Goal: Task Accomplishment & Management: Manage account settings

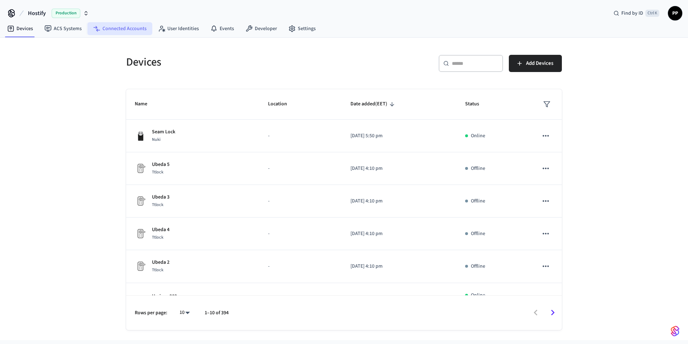
click at [115, 33] on link "Connected Accounts" at bounding box center [119, 28] width 65 height 13
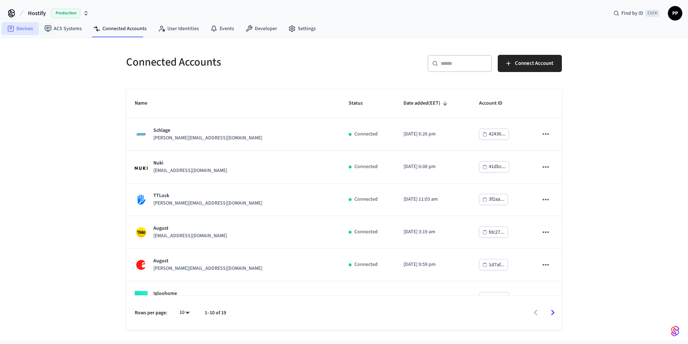
click at [25, 29] on link "Devices" at bounding box center [19, 28] width 37 height 13
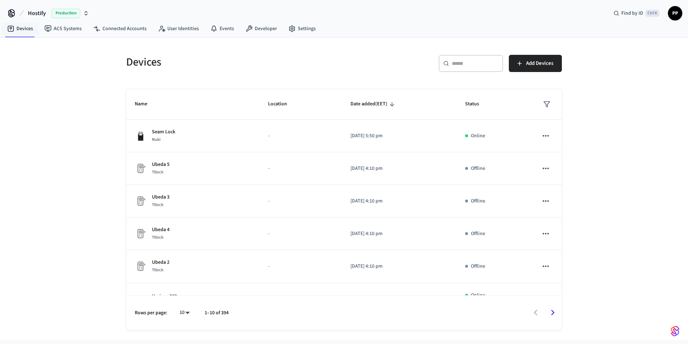
click at [59, 16] on span "Production" at bounding box center [66, 13] width 29 height 9
click at [89, 48] on span "Sandbox" at bounding box center [92, 46] width 29 height 9
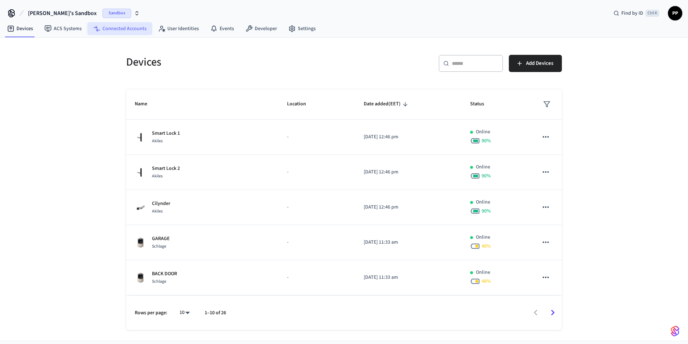
click at [110, 27] on link "Connected Accounts" at bounding box center [119, 28] width 65 height 13
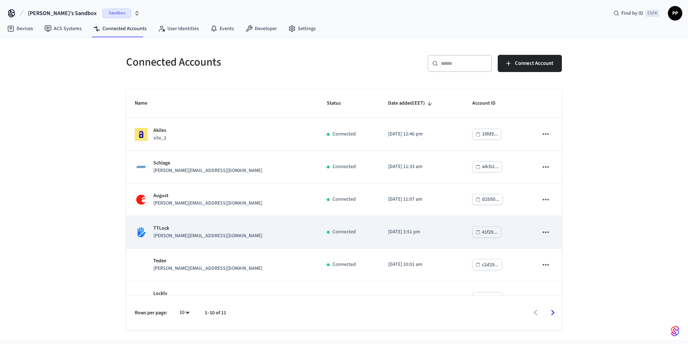
click at [542, 232] on icon "sticky table" at bounding box center [545, 231] width 6 height 1
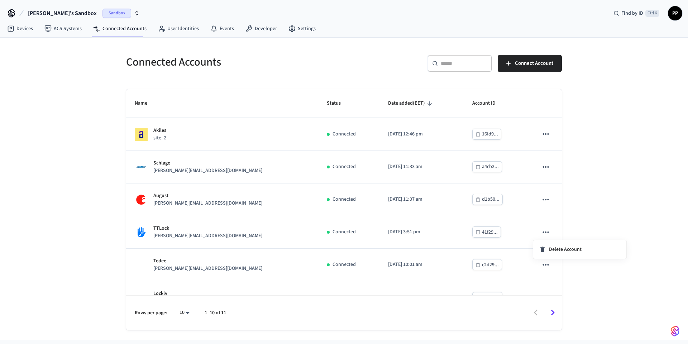
click at [200, 234] on div at bounding box center [344, 172] width 688 height 344
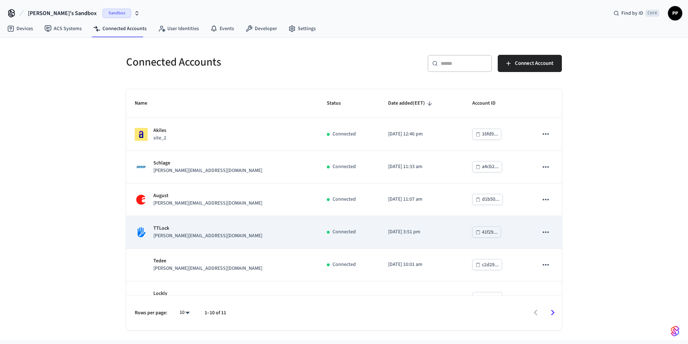
click at [176, 234] on p "[PERSON_NAME][EMAIL_ADDRESS][DOMAIN_NAME]" at bounding box center [207, 236] width 109 height 8
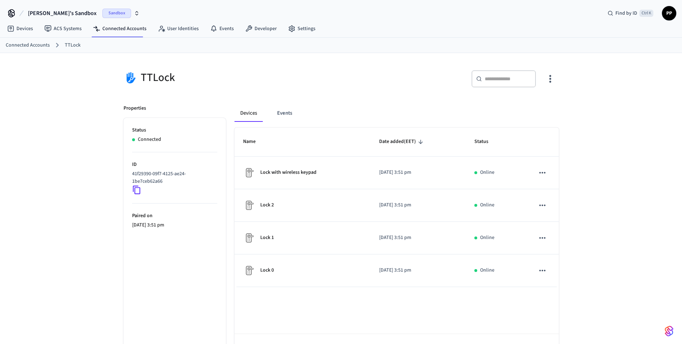
click at [151, 141] on p "Connected" at bounding box center [149, 140] width 23 height 8
click at [174, 139] on div "Connected" at bounding box center [174, 140] width 85 height 8
click at [254, 32] on link "Developer" at bounding box center [261, 28] width 43 height 13
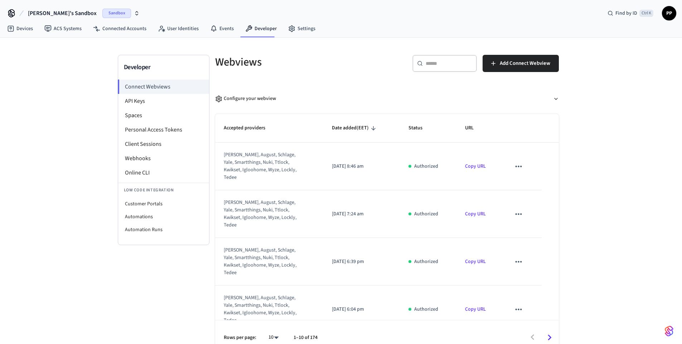
click at [516, 165] on icon "sticky table" at bounding box center [518, 166] width 9 height 9
click at [312, 83] on div at bounding box center [344, 172] width 688 height 344
click at [516, 165] on icon "sticky table" at bounding box center [519, 165] width 6 height 1
click at [526, 184] on li "Delete" at bounding box center [528, 185] width 33 height 19
click at [28, 31] on link "Devices" at bounding box center [19, 28] width 37 height 13
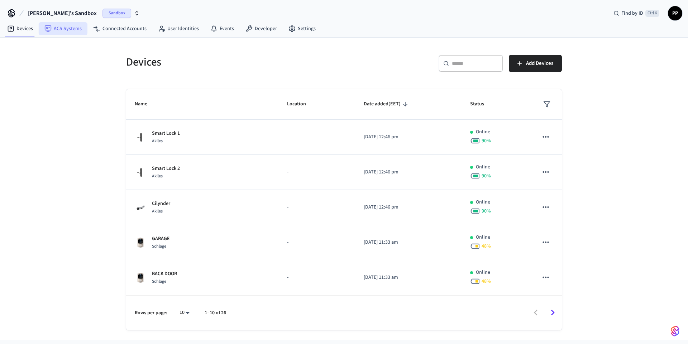
click at [61, 28] on link "ACS Systems" at bounding box center [63, 28] width 49 height 13
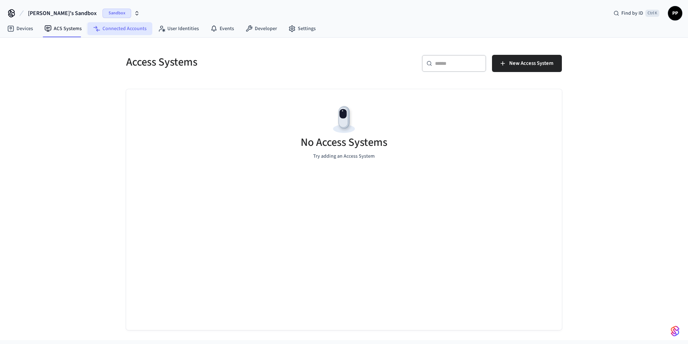
click at [104, 34] on link "Connected Accounts" at bounding box center [119, 28] width 65 height 13
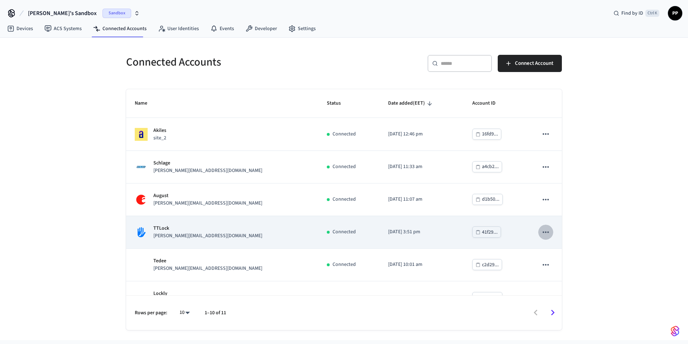
click at [541, 234] on icon "sticky table" at bounding box center [545, 231] width 9 height 9
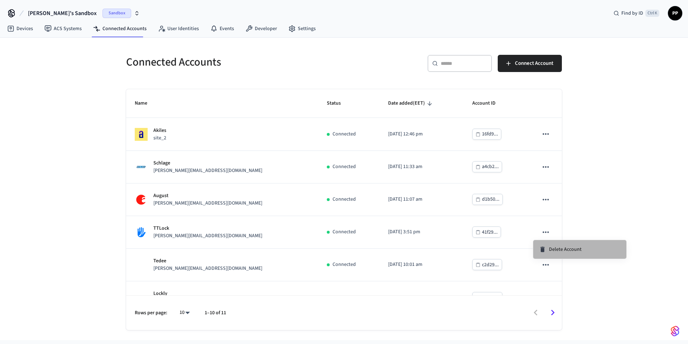
click at [556, 250] on span "Delete Account" at bounding box center [565, 249] width 33 height 7
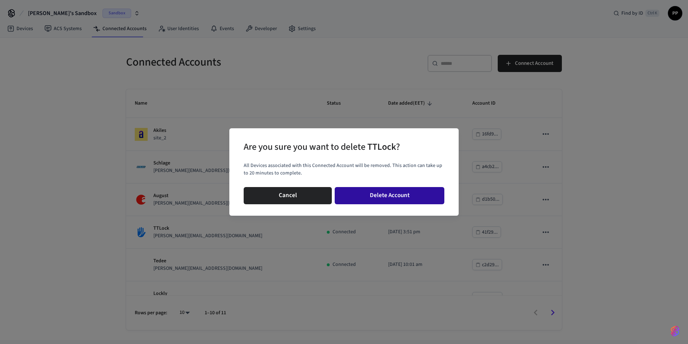
click at [380, 195] on button "Delete Account" at bounding box center [390, 195] width 110 height 17
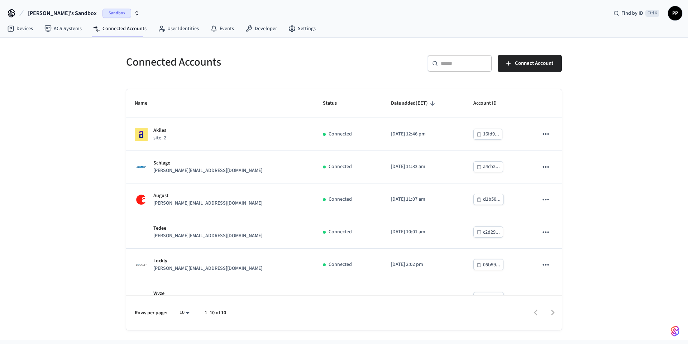
click at [102, 14] on span "Sandbox" at bounding box center [116, 13] width 29 height 9
click at [105, 56] on span "Production" at bounding box center [101, 59] width 29 height 9
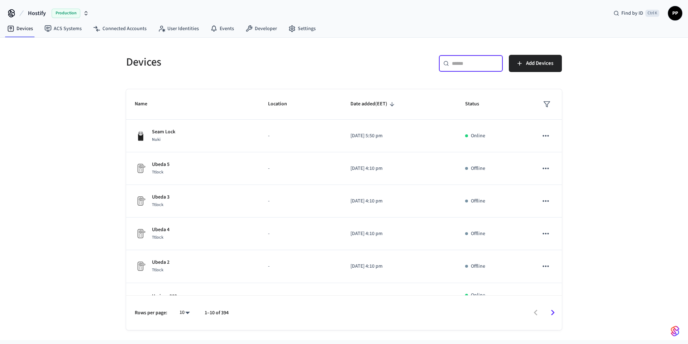
click at [462, 64] on input "text" at bounding box center [475, 63] width 47 height 7
paste input "**********"
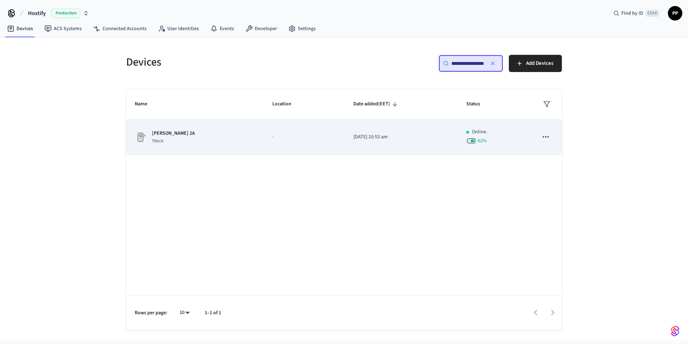
type input "**********"
click at [192, 138] on div "Ttlock" at bounding box center [173, 141] width 43 height 8
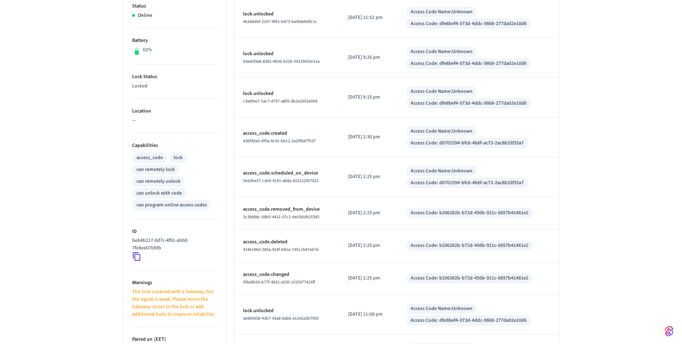
scroll to position [244, 0]
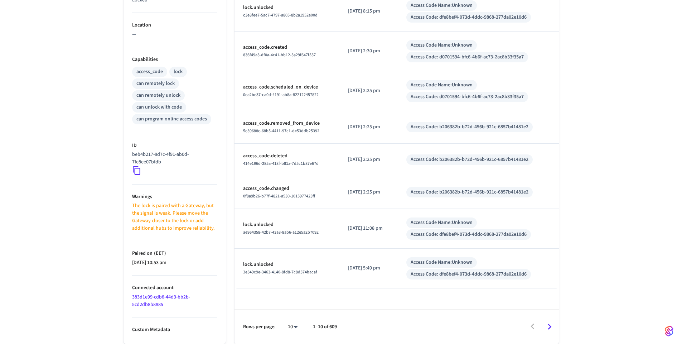
click at [552, 326] on icon "Go to next page" at bounding box center [549, 326] width 11 height 11
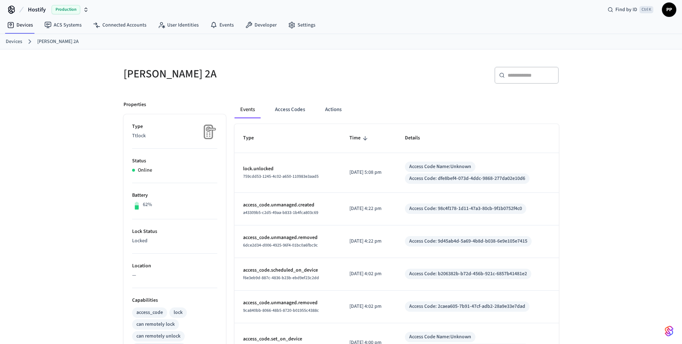
scroll to position [0, 0]
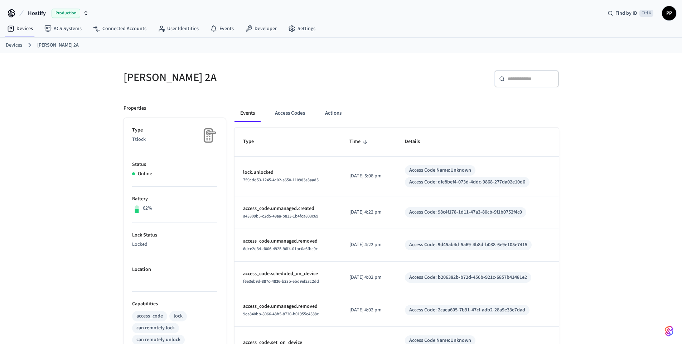
click at [520, 81] on input "text" at bounding box center [531, 78] width 47 height 7
paste input "**********"
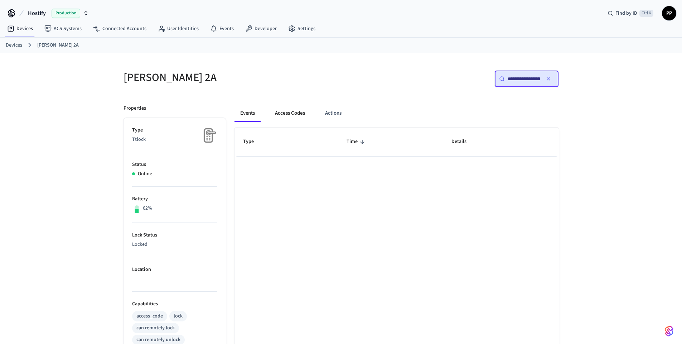
type input "**********"
click at [289, 113] on button "Access Codes" at bounding box center [290, 113] width 42 height 17
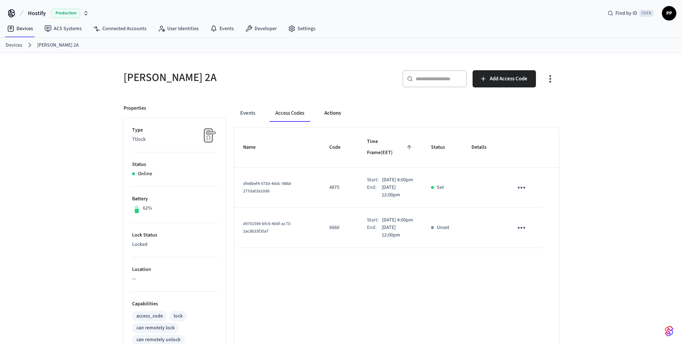
click at [329, 118] on button "Actions" at bounding box center [333, 113] width 28 height 17
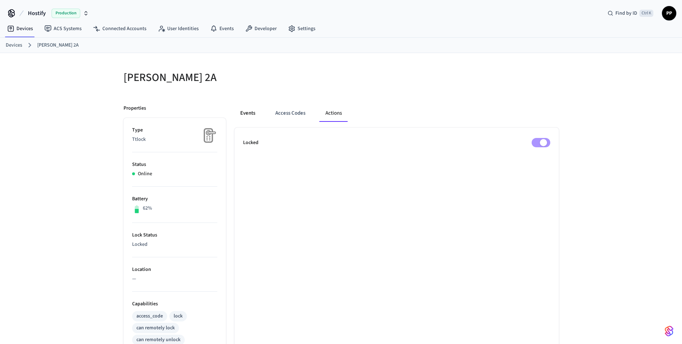
click at [252, 117] on button "Events" at bounding box center [248, 113] width 27 height 17
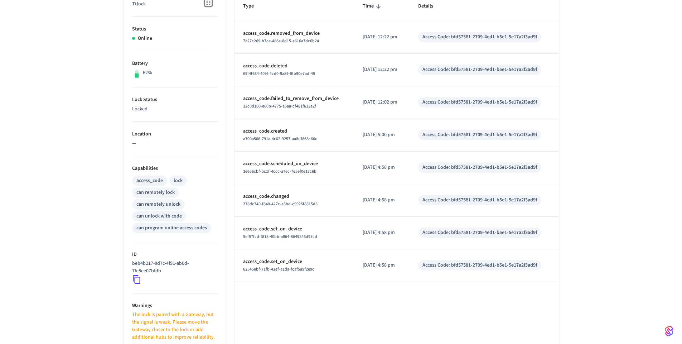
scroll to position [129, 0]
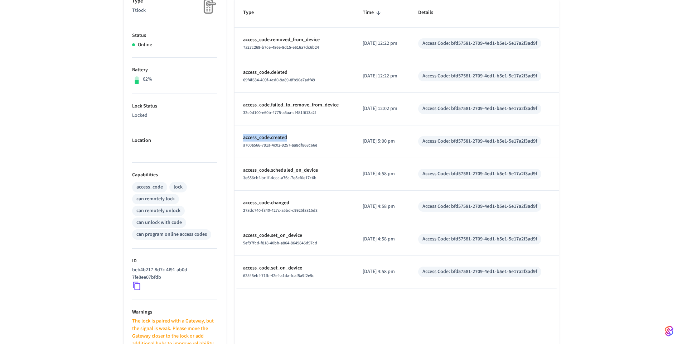
drag, startPoint x: 244, startPoint y: 137, endPoint x: 292, endPoint y: 137, distance: 48.7
click at [292, 137] on p "access_code.created" at bounding box center [294, 138] width 103 height 8
click at [343, 151] on td "access_code.created a700a566-791a-4c02-9257-aa8df868c66e" at bounding box center [295, 141] width 120 height 33
drag, startPoint x: 457, startPoint y: 175, endPoint x: 554, endPoint y: 172, distance: 97.1
click at [554, 172] on td "Access Code: bfd57581-2709-4ed1-b5e1-5e17a2f3ad9f" at bounding box center [484, 174] width 149 height 33
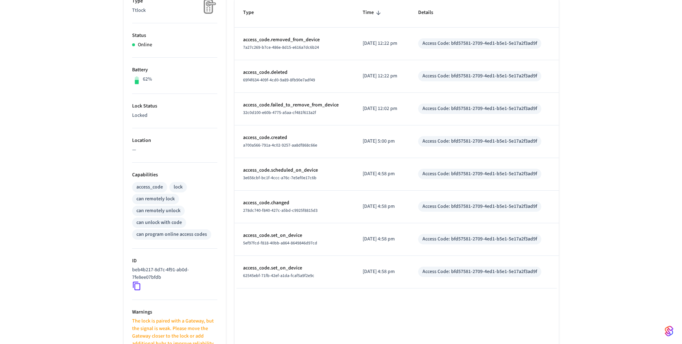
click at [594, 177] on div "**********" at bounding box center [341, 191] width 682 height 535
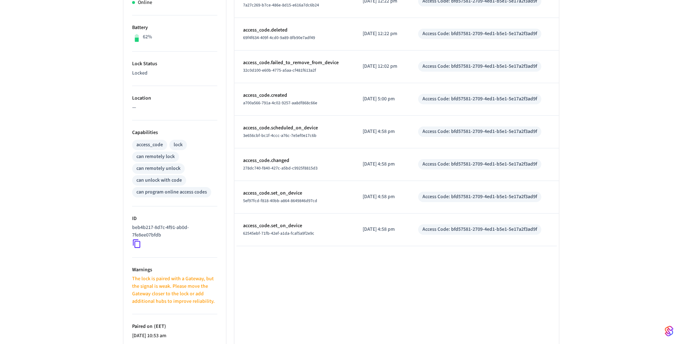
scroll to position [172, 0]
click at [136, 244] on icon at bounding box center [136, 242] width 9 height 9
click at [135, 244] on icon at bounding box center [137, 243] width 8 height 9
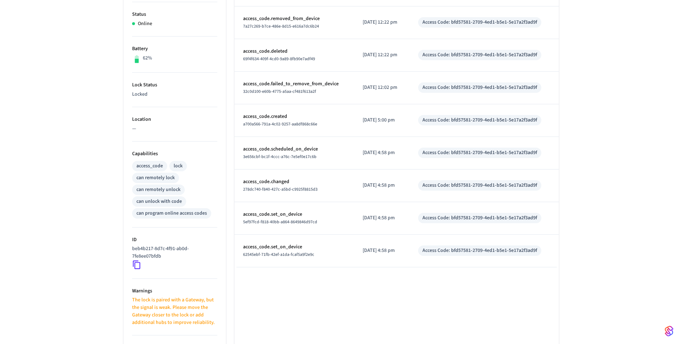
scroll to position [0, 0]
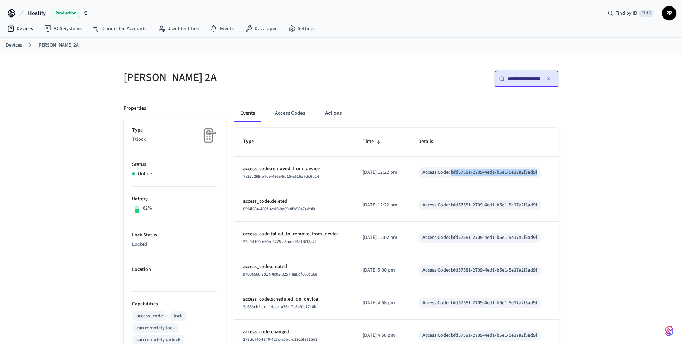
copy div "bfd57581-2709-4ed1-b5e1-5e17a2f3ad9f"
drag, startPoint x: 458, startPoint y: 172, endPoint x: 547, endPoint y: 170, distance: 88.8
click at [542, 170] on div "Access Code: bfd57581-2709-4ed1-b5e1-5e17a2f3ad9f" at bounding box center [479, 172] width 123 height 10
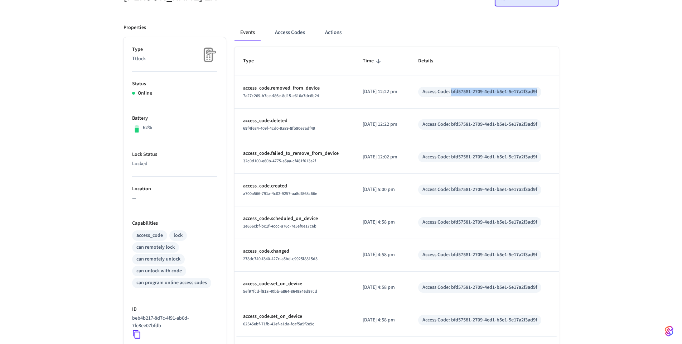
scroll to position [172, 0]
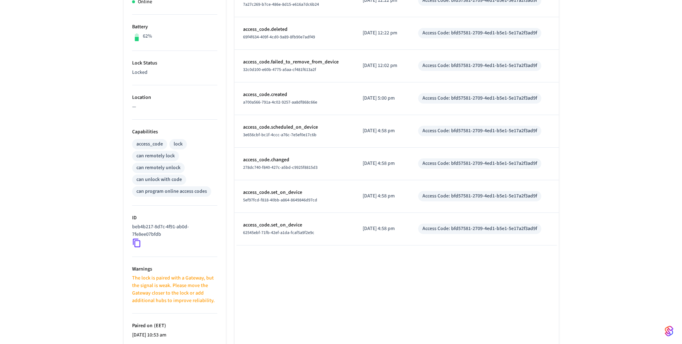
click at [380, 326] on div "Type Time Details access_code.removed_from_device 7a27c269-b7ce-486e-8d15-e616a…" at bounding box center [397, 186] width 325 height 461
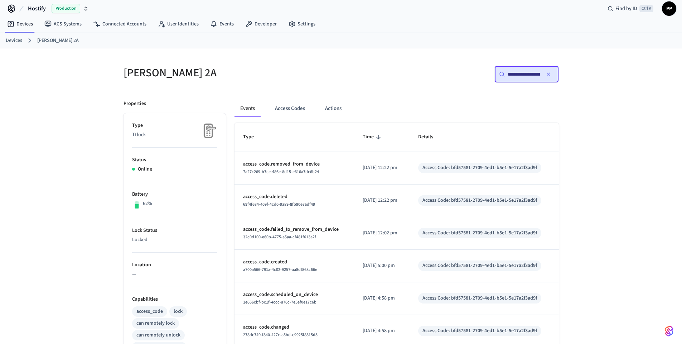
scroll to position [0, 0]
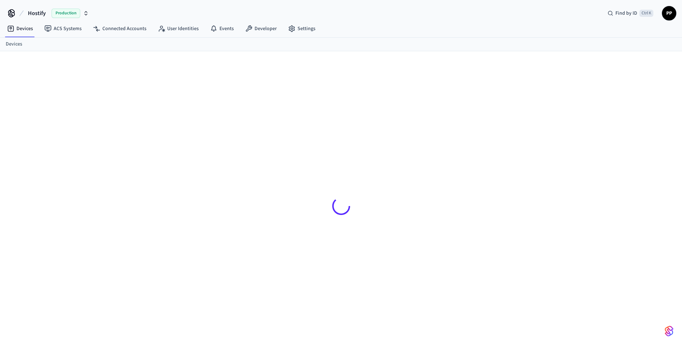
scroll to position [10, 0]
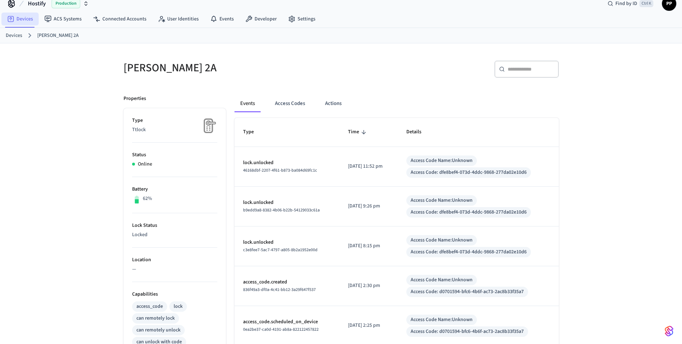
click at [21, 20] on link "Devices" at bounding box center [19, 19] width 37 height 13
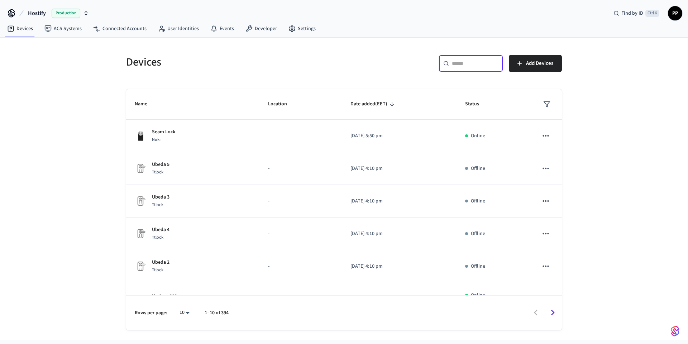
click at [457, 65] on input "text" at bounding box center [475, 63] width 47 height 7
paste input "**********"
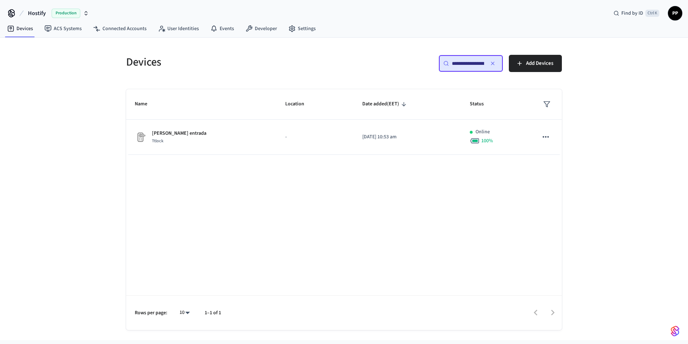
scroll to position [0, 32]
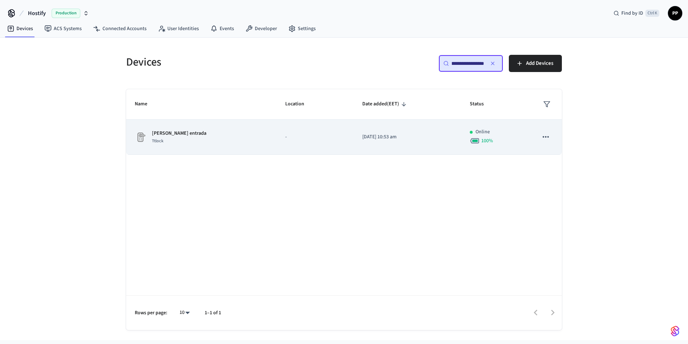
type input "**********"
click at [206, 135] on p "Lorenzo de Sepúlveda entrada" at bounding box center [179, 134] width 54 height 8
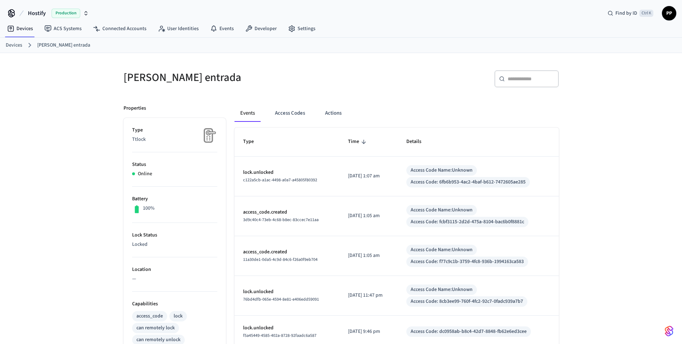
click at [520, 76] on input "text" at bounding box center [531, 78] width 47 height 7
paste input "**********"
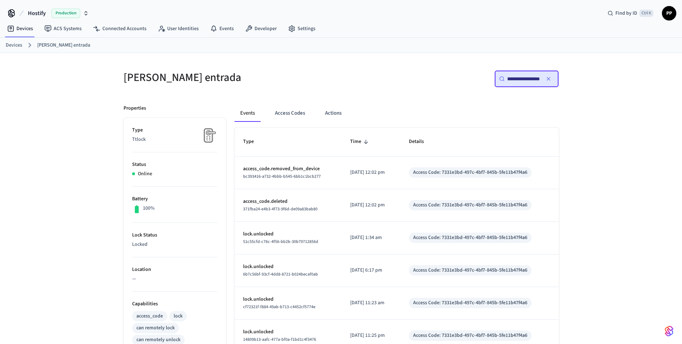
click at [518, 78] on input "**********" at bounding box center [524, 78] width 32 height 7
type input "**********"
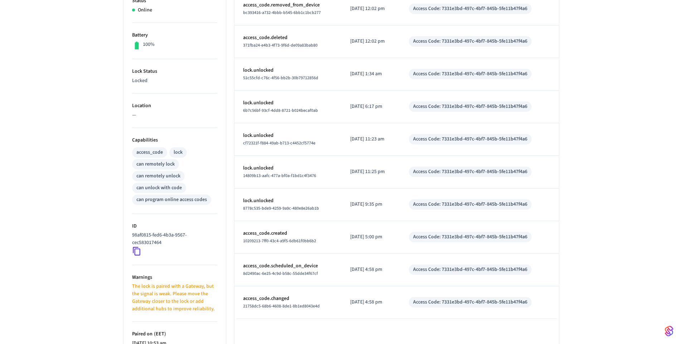
scroll to position [158, 0]
